Goal: Check status: Check status

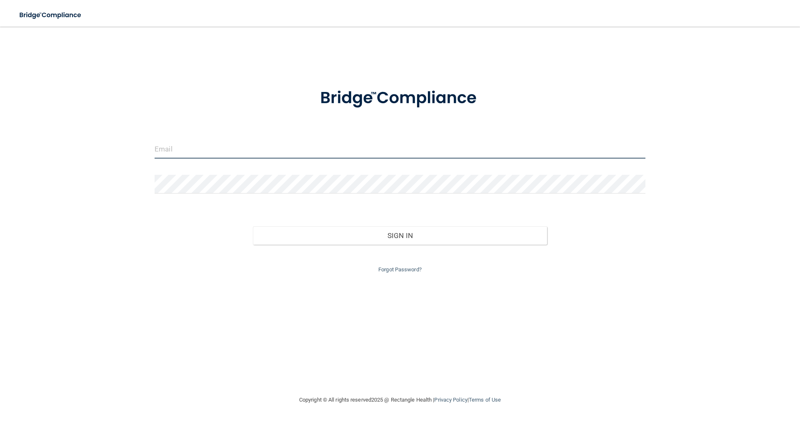
click at [268, 150] on input "email" at bounding box center [400, 149] width 491 height 19
type input "[EMAIL_ADDRESS][DOMAIN_NAME]"
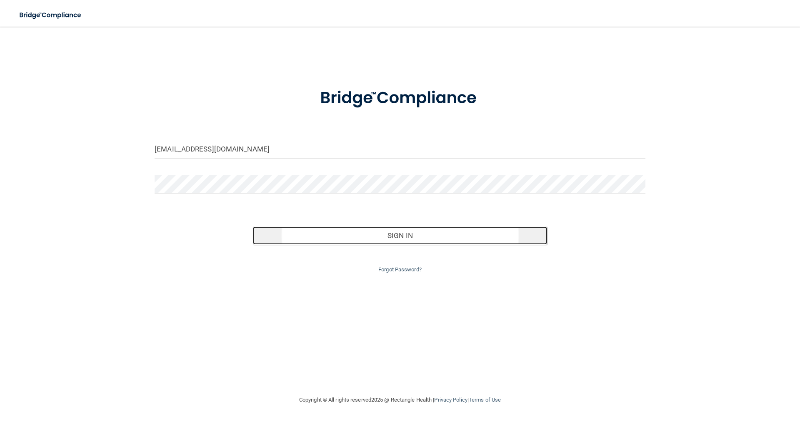
click at [394, 242] on button "Sign In" at bounding box center [400, 236] width 294 height 18
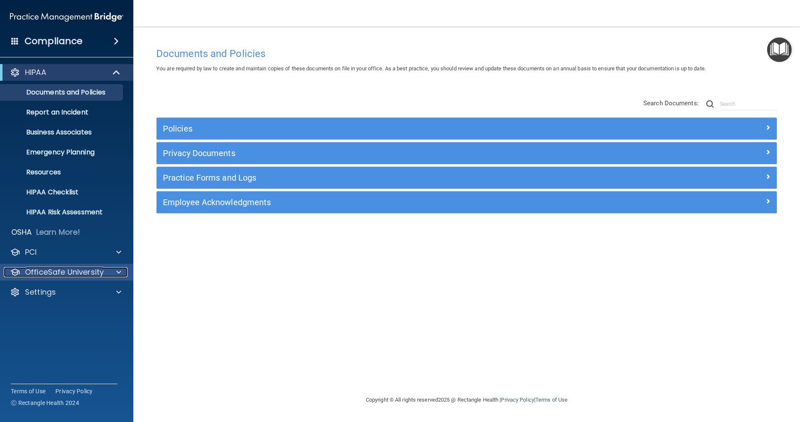
click at [118, 273] on span at bounding box center [118, 272] width 5 height 10
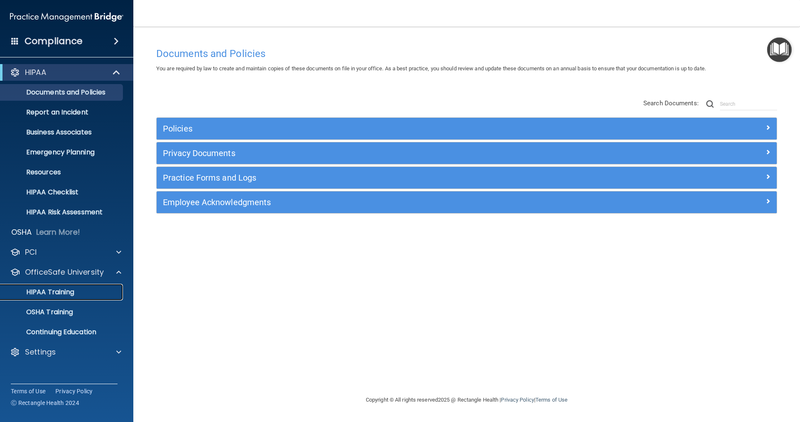
click at [105, 290] on div "HIPAA Training" at bounding box center [62, 292] width 114 height 8
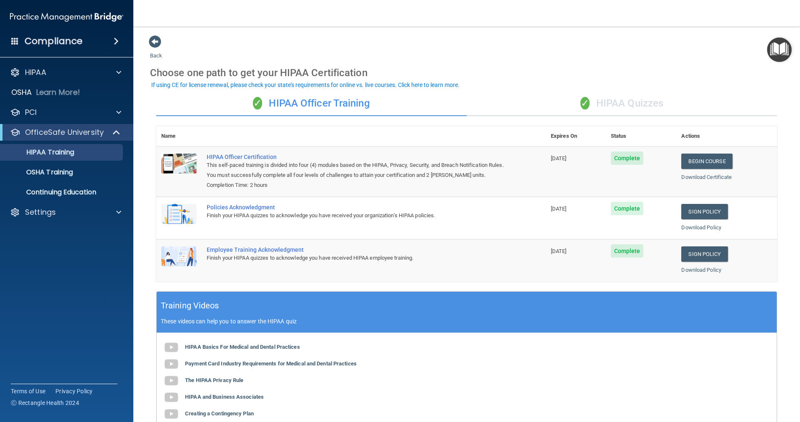
click at [637, 107] on div "✓ HIPAA Quizzes" at bounding box center [621, 103] width 310 height 25
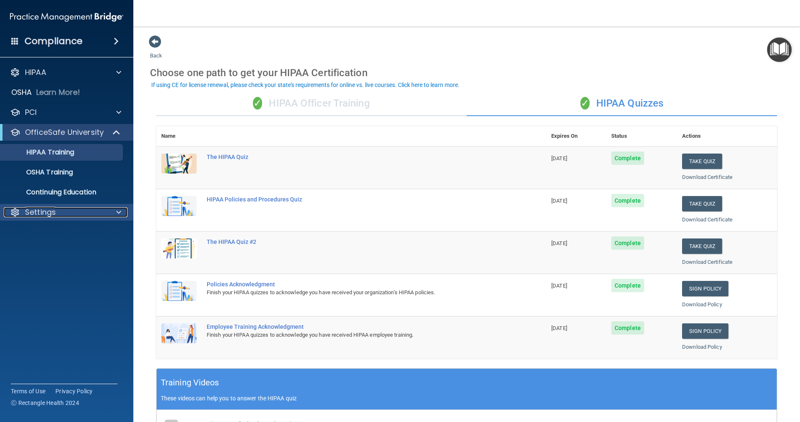
click at [120, 212] on span at bounding box center [118, 212] width 5 height 10
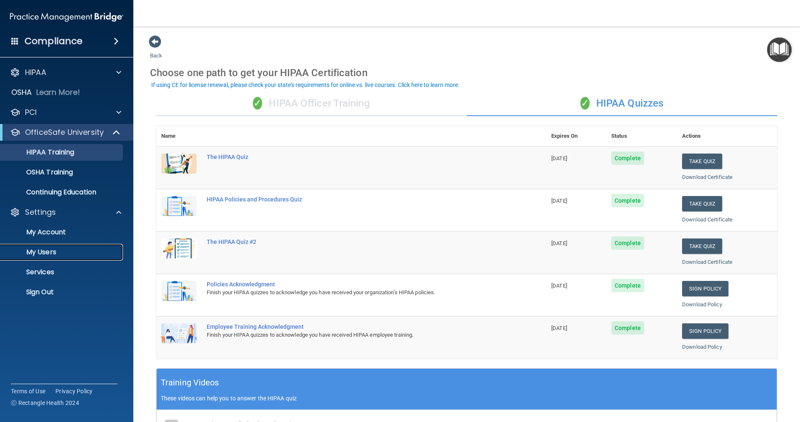
click at [75, 249] on p "My Users" at bounding box center [62, 252] width 114 height 8
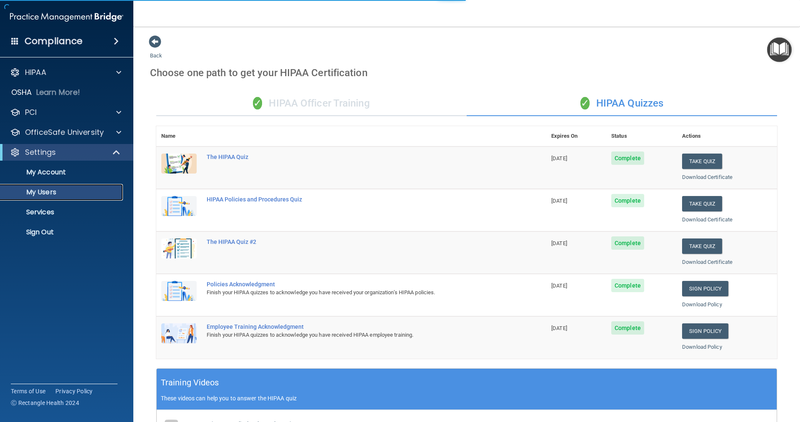
select select "20"
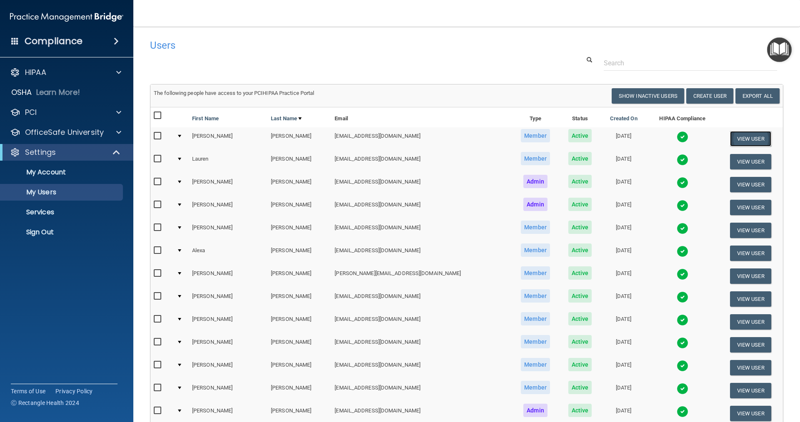
click at [752, 138] on button "View User" at bounding box center [750, 138] width 41 height 15
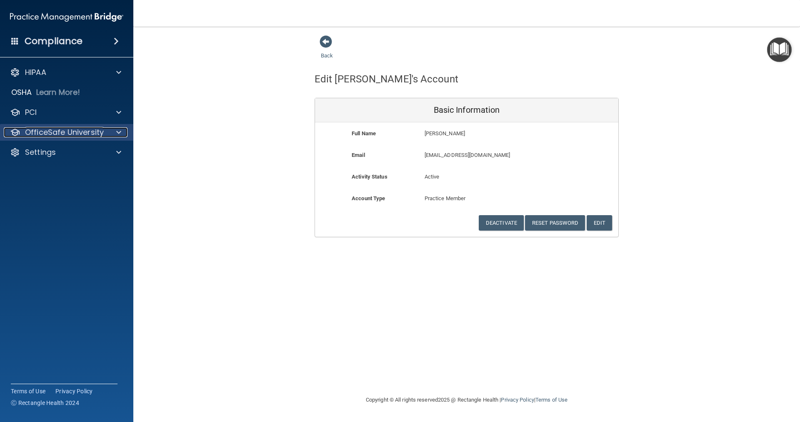
click at [121, 129] on span at bounding box center [118, 132] width 5 height 10
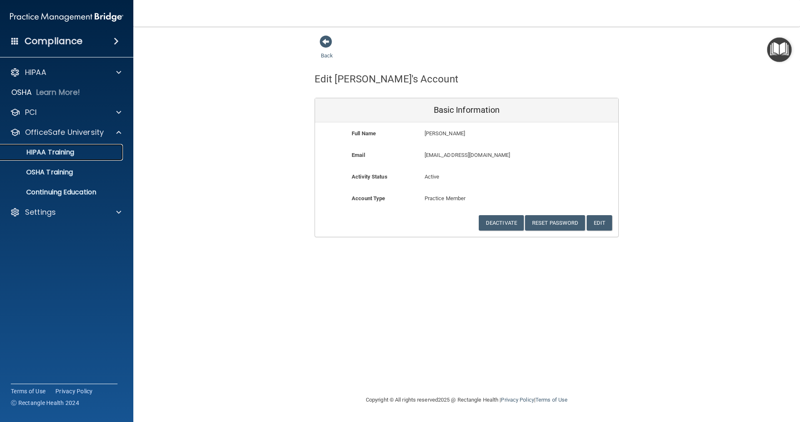
click at [89, 151] on div "HIPAA Training" at bounding box center [62, 152] width 114 height 8
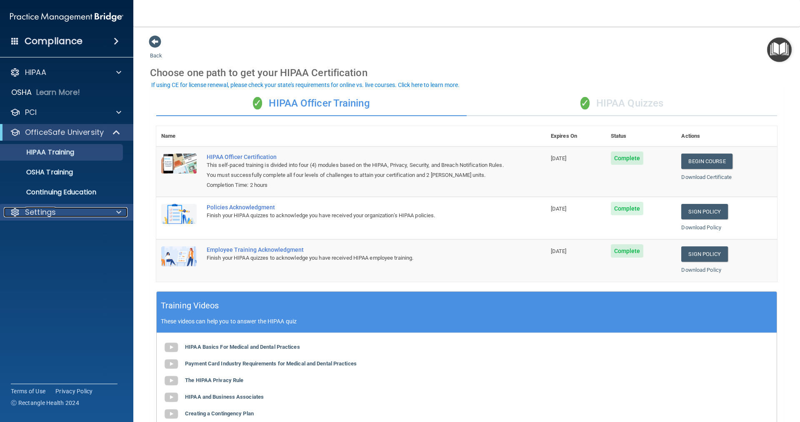
click at [123, 212] on div at bounding box center [117, 212] width 21 height 10
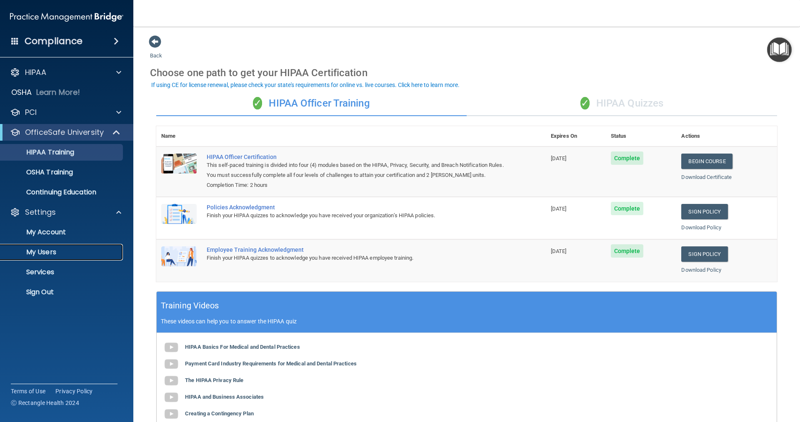
click at [76, 250] on p "My Users" at bounding box center [62, 252] width 114 height 8
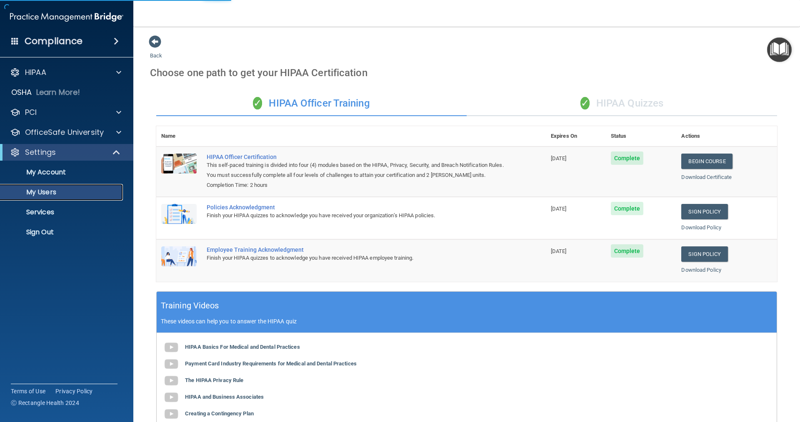
select select "20"
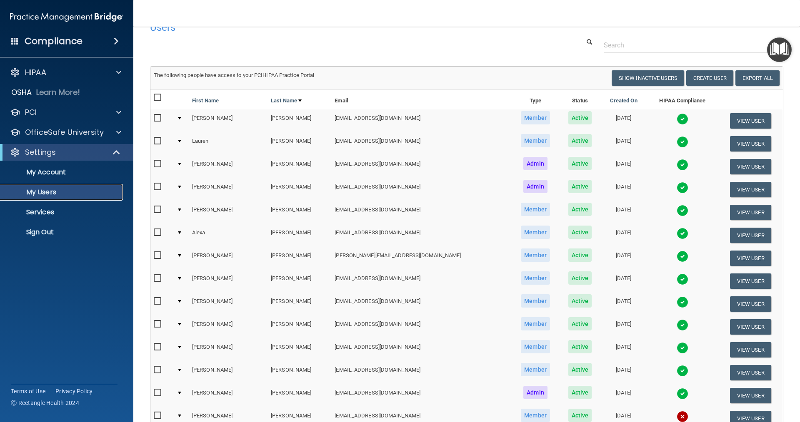
scroll to position [17, 0]
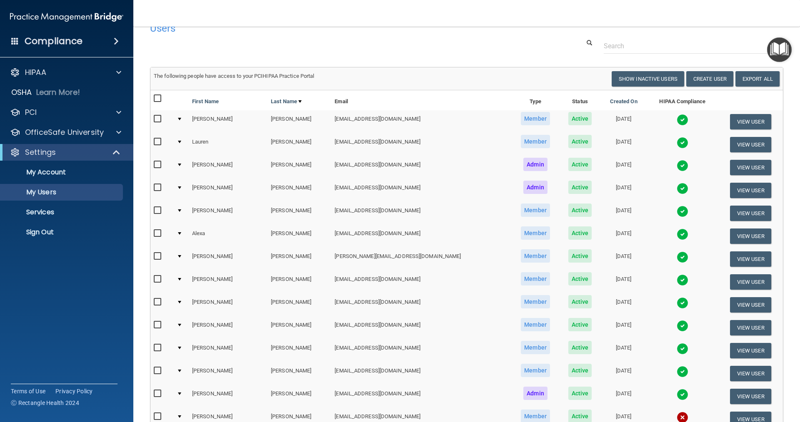
click at [676, 118] on img at bounding box center [682, 120] width 12 height 12
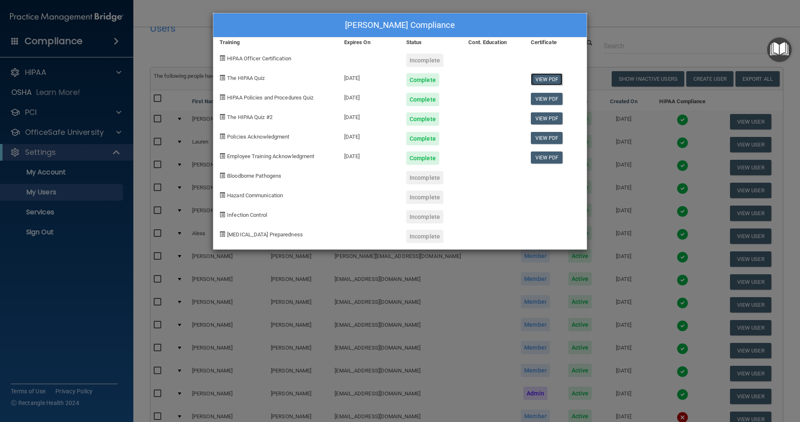
click at [542, 80] on link "View PDF" at bounding box center [547, 79] width 32 height 12
click at [614, 20] on div "[PERSON_NAME] Compliance Training Expires On Status Cont. Education Certificate…" at bounding box center [400, 211] width 800 height 422
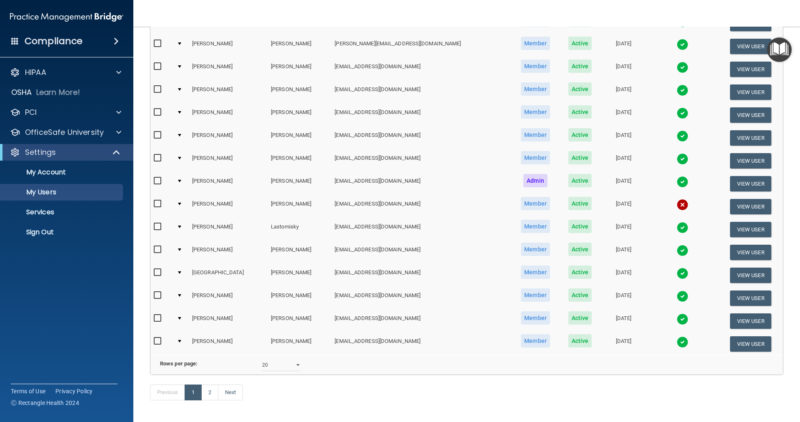
scroll to position [267, 0]
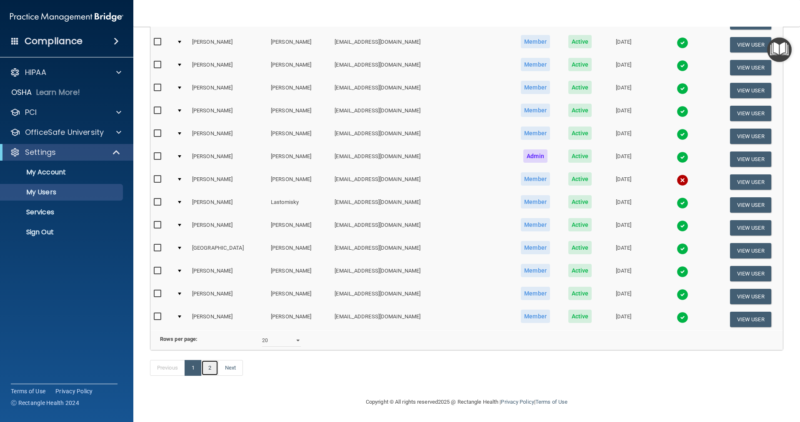
click at [210, 369] on link "2" at bounding box center [209, 368] width 17 height 16
select select "20"
